Goal: Task Accomplishment & Management: Use online tool/utility

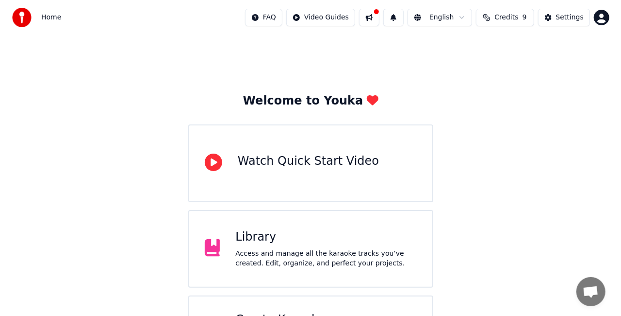
scroll to position [61, 0]
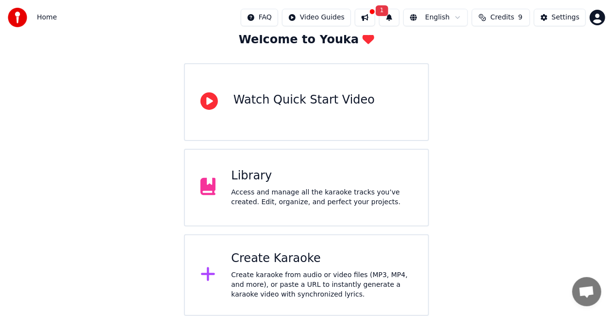
click at [332, 260] on div "Create Karaoke" at bounding box center [322, 259] width 182 height 16
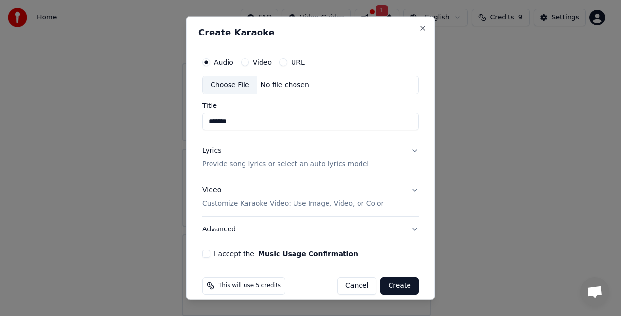
scroll to position [9, 0]
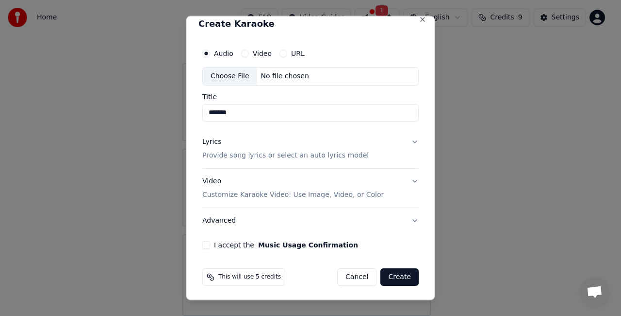
type input "*******"
click at [302, 196] on p "Customize Karaoke Video: Use Image, Video, or Color" at bounding box center [293, 194] width 182 height 10
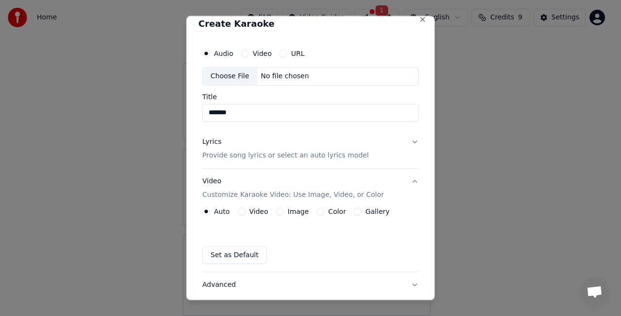
scroll to position [73, 0]
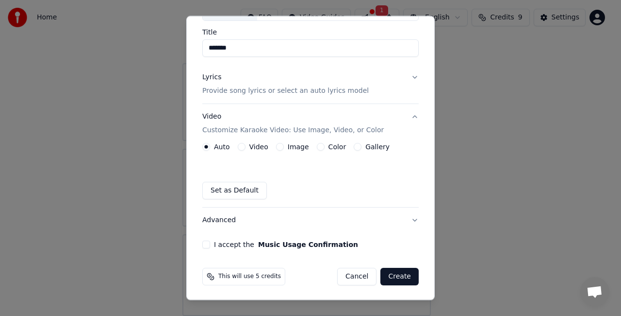
click at [205, 246] on button "I accept the Music Usage Confirmation" at bounding box center [206, 244] width 8 height 8
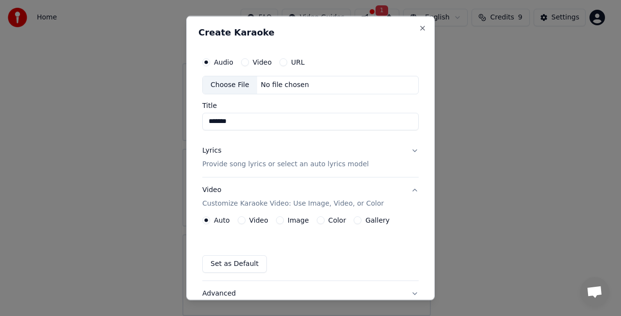
click at [230, 85] on div "Choose File" at bounding box center [230, 84] width 54 height 17
click at [232, 87] on div "Choose File" at bounding box center [230, 84] width 54 height 17
click at [411, 22] on div "Create Karaoke Audio Video URL Choose File No file chosen Title ******* Lyrics …" at bounding box center [310, 158] width 249 height 284
click at [419, 30] on button "Close" at bounding box center [423, 28] width 8 height 8
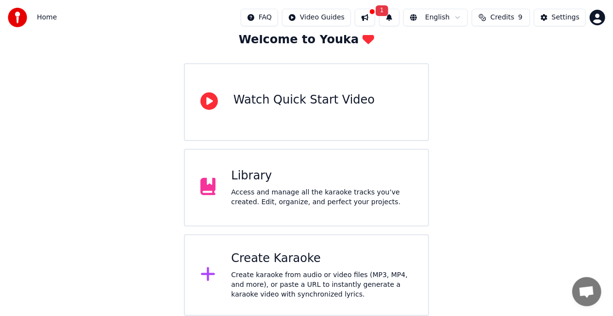
click at [282, 277] on div "Create karaoke from audio or video files (MP3, MP4, and more), or paste a URL t…" at bounding box center [322, 284] width 182 height 29
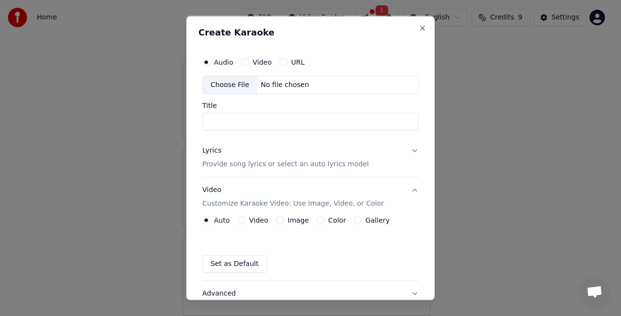
click at [239, 77] on div "Choose File" at bounding box center [230, 84] width 54 height 17
click at [229, 85] on div "Choose File" at bounding box center [230, 84] width 54 height 17
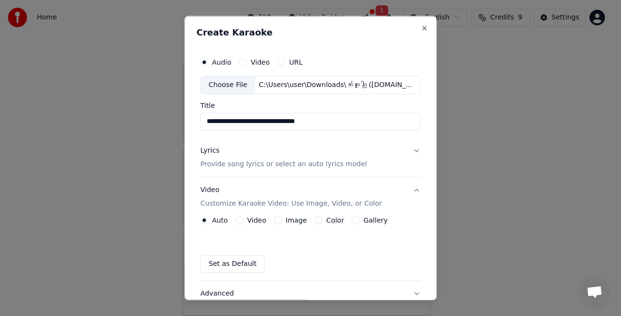
click at [325, 122] on input "**********" at bounding box center [311, 120] width 220 height 17
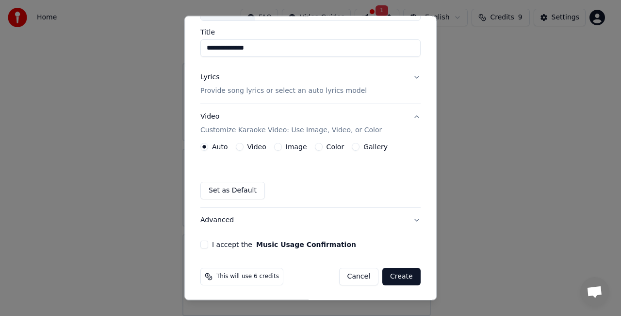
type input "**********"
click at [203, 243] on button "I accept the Music Usage Confirmation" at bounding box center [205, 244] width 8 height 8
click at [398, 269] on button "Create" at bounding box center [402, 276] width 38 height 17
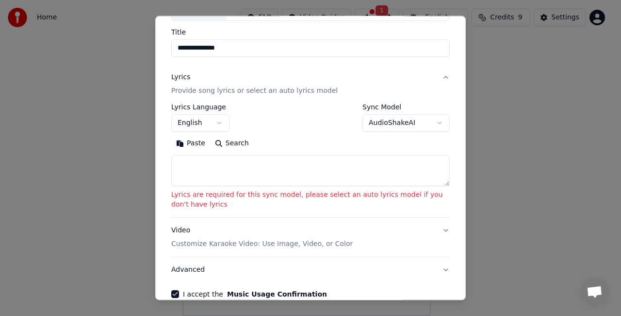
click at [228, 174] on textarea at bounding box center [310, 170] width 279 height 31
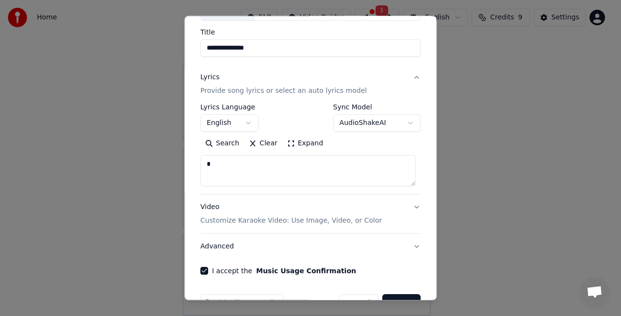
type textarea "**"
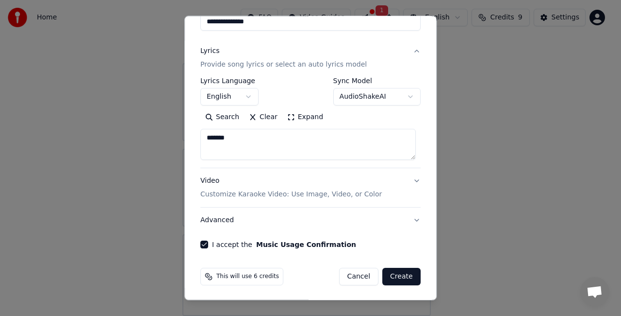
type textarea "*******"
click at [396, 277] on button "Create" at bounding box center [402, 276] width 38 height 17
select select
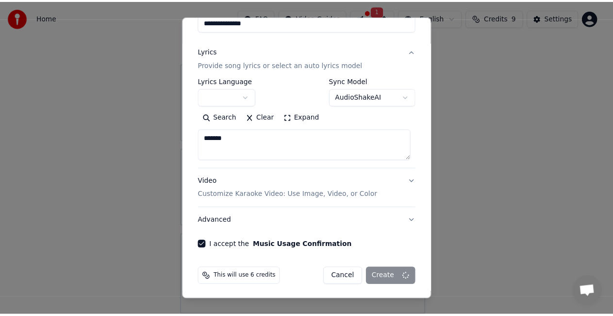
scroll to position [11, 0]
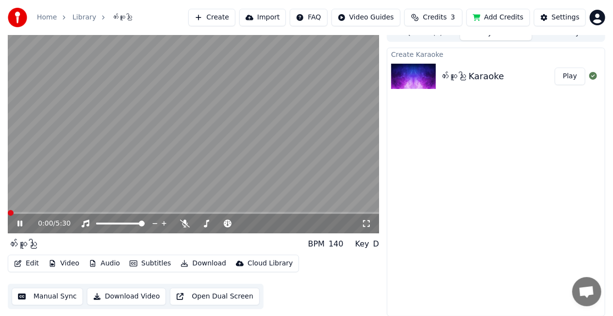
click at [8, 216] on span at bounding box center [11, 213] width 6 height 6
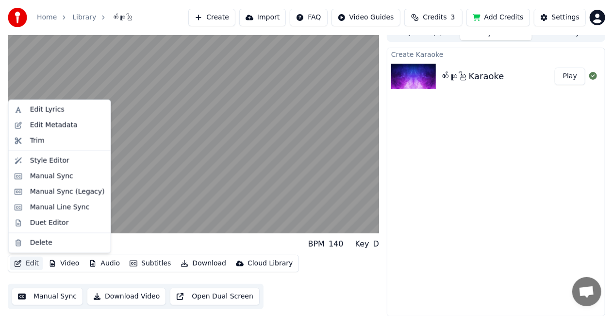
click at [28, 266] on button "Edit" at bounding box center [26, 263] width 33 height 14
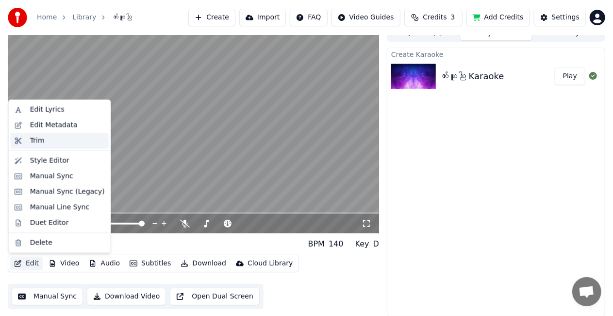
click at [30, 142] on div "Trim" at bounding box center [37, 141] width 15 height 10
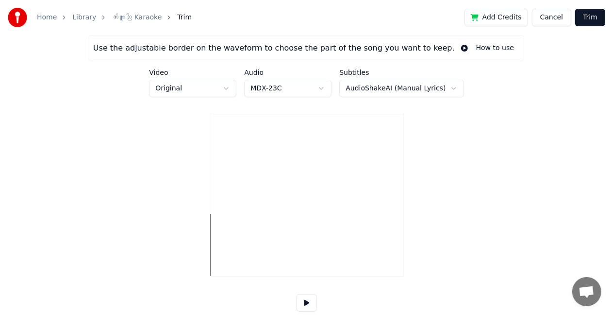
type input "*****"
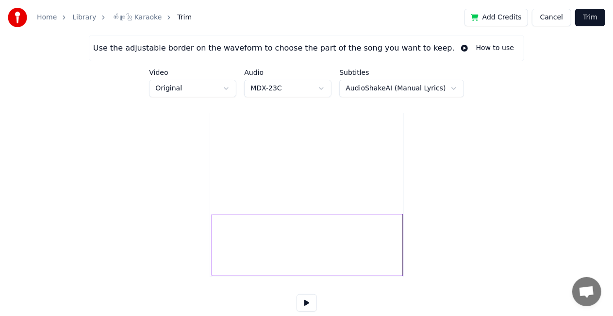
click at [212, 240] on div at bounding box center [213, 244] width 3 height 61
type input "***"
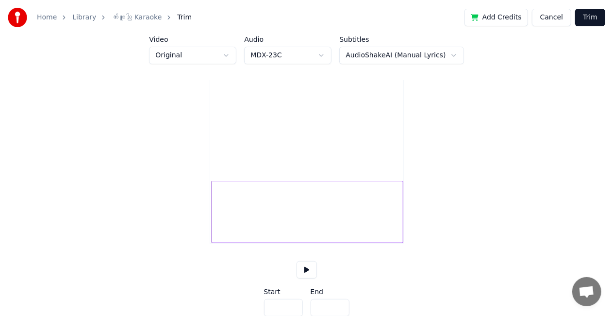
click at [310, 278] on button at bounding box center [307, 269] width 20 height 17
click at [594, 15] on button "Trim" at bounding box center [590, 17] width 30 height 17
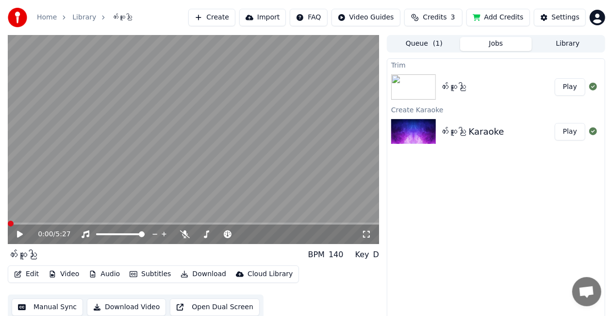
scroll to position [11, 0]
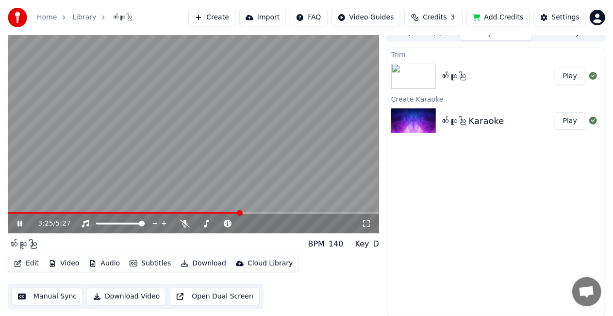
click at [21, 219] on icon at bounding box center [27, 223] width 22 height 8
click at [18, 222] on icon at bounding box center [20, 223] width 6 height 7
click at [202, 228] on div "3:36 / 5:27" at bounding box center [200, 223] width 324 height 10
click at [204, 224] on icon at bounding box center [206, 223] width 10 height 8
click at [242, 226] on span at bounding box center [241, 223] width 6 height 6
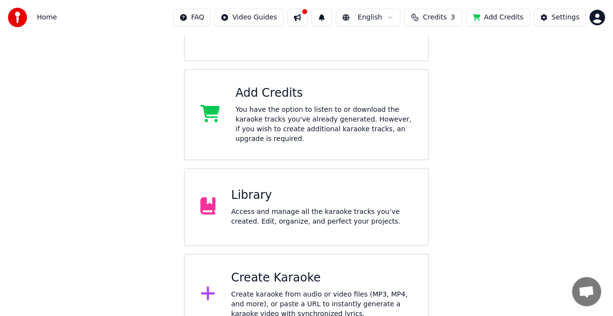
scroll to position [151, 0]
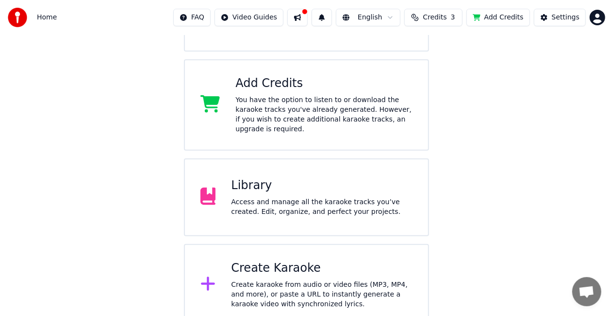
click at [303, 216] on div "Library Access and manage all the karaoke tracks you’ve created. Edit, organize…" at bounding box center [306, 197] width 245 height 78
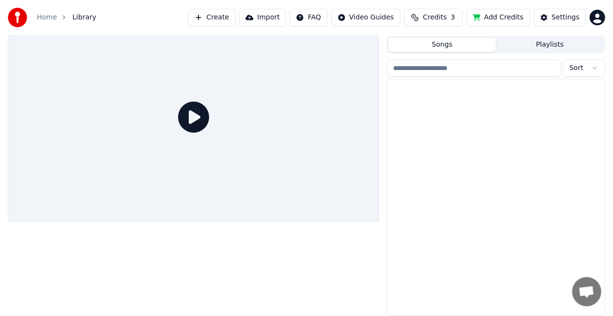
scroll to position [22, 0]
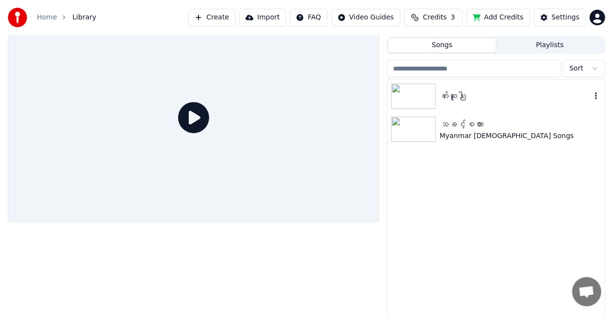
click at [410, 92] on img at bounding box center [413, 96] width 45 height 25
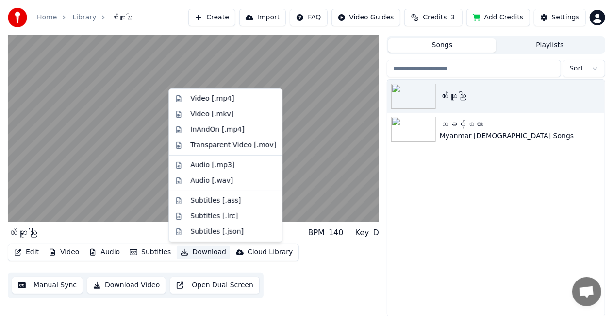
click at [202, 253] on button "Download" at bounding box center [203, 252] width 53 height 14
click at [198, 181] on div "Audio [.wav]" at bounding box center [211, 181] width 43 height 10
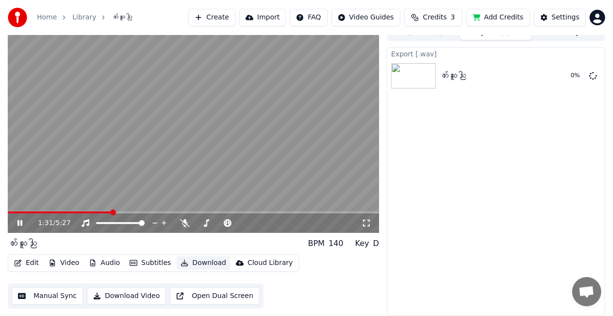
scroll to position [11, 0]
